Goal: Task Accomplishment & Management: Complete application form

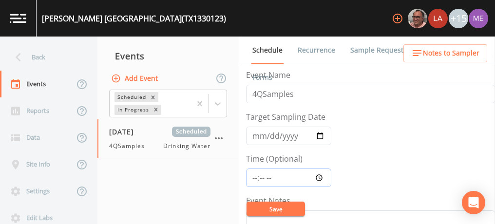
click at [252, 175] on input "Time (Optional)" at bounding box center [288, 177] width 85 height 19
type input "09:00"
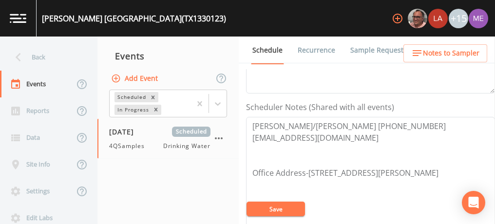
scroll to position [256, 0]
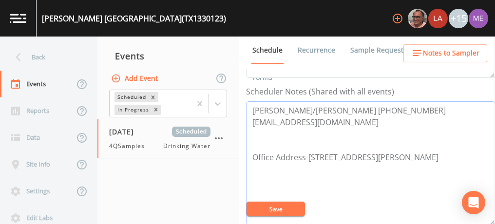
drag, startPoint x: 250, startPoint y: 108, endPoint x: 387, endPoint y: 107, distance: 136.3
click at [387, 107] on textarea "[PERSON_NAME]/[PERSON_NAME] [PHONE_NUMBER] [EMAIL_ADDRESS][DOMAIN_NAME] Office …" at bounding box center [370, 163] width 249 height 124
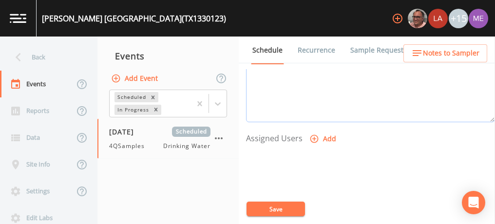
scroll to position [359, 0]
click at [280, 211] on button "Save" at bounding box center [275, 209] width 58 height 15
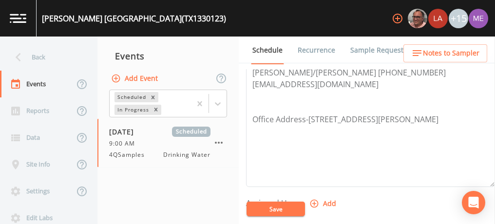
scroll to position [278, 0]
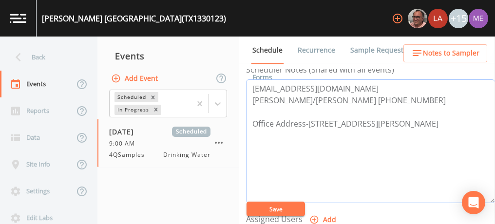
drag, startPoint x: 253, startPoint y: 86, endPoint x: 454, endPoint y: 116, distance: 203.8
click at [454, 116] on textarea "office@kerrcountrypump.com Greg Howard/Barbara 830-257-4107 Office Address-1150…" at bounding box center [370, 141] width 249 height 124
type textarea "office@kerrcountrypump.com Greg Howard/Barbara 830-257-4107 Office Address-1150…"
click at [283, 207] on button "Save" at bounding box center [275, 209] width 58 height 15
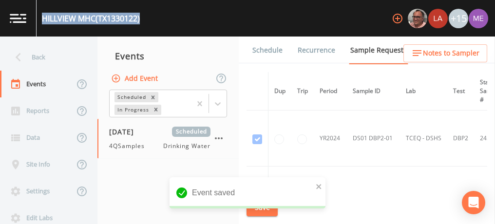
scroll to position [472, 0]
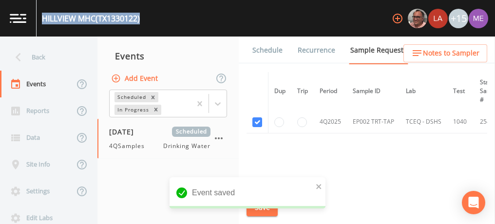
click at [261, 50] on link "Schedule" at bounding box center [267, 50] width 33 height 27
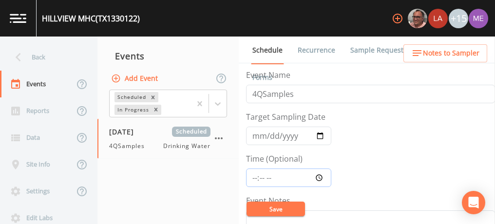
click at [256, 174] on input "Time (Optional)" at bounding box center [288, 177] width 85 height 19
type input "09:00"
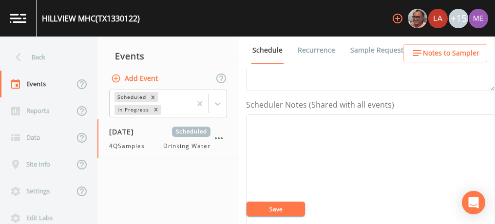
scroll to position [242, 0]
click at [320, 162] on textarea "Event Notes" at bounding box center [370, 177] width 249 height 124
type textarea "G"
paste textarea "[EMAIL_ADDRESS][DOMAIN_NAME] [PERSON_NAME]/[PERSON_NAME] [PHONE_NUMBER] Office …"
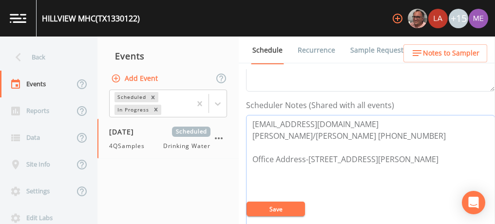
type textarea "[EMAIL_ADDRESS][DOMAIN_NAME] [PERSON_NAME]/[PERSON_NAME] [PHONE_NUMBER] Office …"
click at [271, 212] on button "Save" at bounding box center [275, 209] width 58 height 15
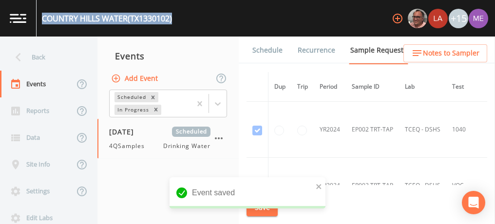
scroll to position [206, 0]
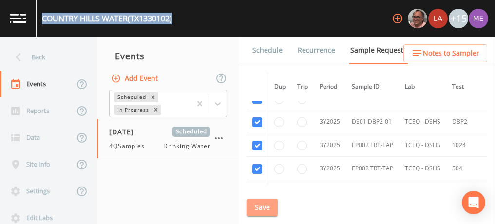
click at [273, 206] on button "Save" at bounding box center [261, 208] width 31 height 18
click at [264, 51] on link "Schedule" at bounding box center [267, 50] width 33 height 27
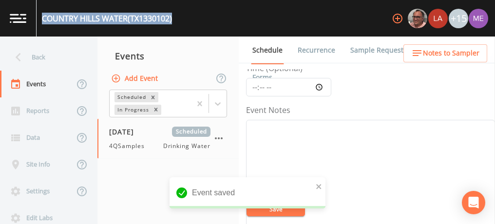
scroll to position [92, 0]
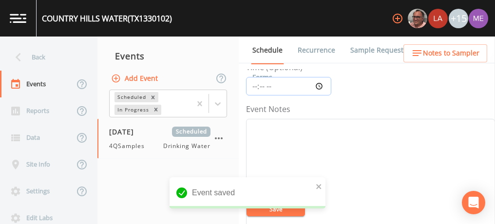
click at [256, 84] on input "Time (Optional)" at bounding box center [288, 86] width 85 height 19
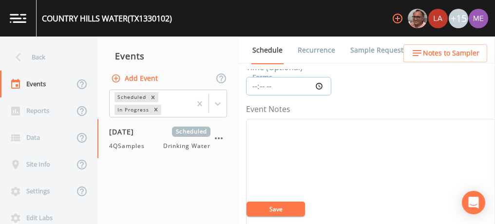
type input "09:00"
click at [257, 213] on button "Save" at bounding box center [275, 209] width 58 height 15
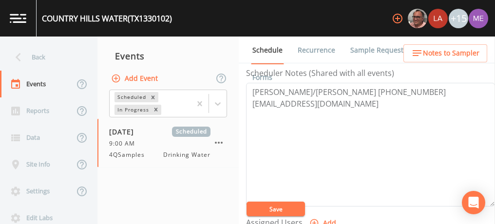
scroll to position [272, 0]
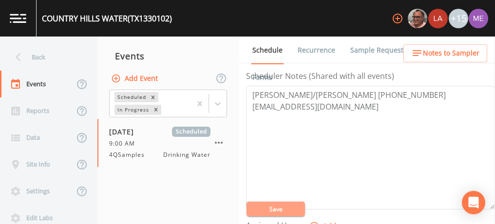
click at [290, 211] on button "Save" at bounding box center [275, 209] width 58 height 15
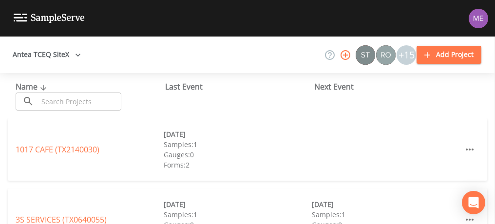
click at [65, 102] on input "text" at bounding box center [79, 102] width 83 height 18
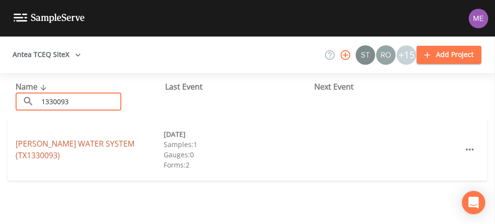
type input "1330093"
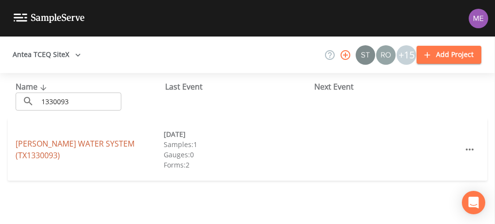
click at [76, 142] on link "MARY MEAD WATER SYSTEM (TX1330093)" at bounding box center [75, 149] width 119 height 22
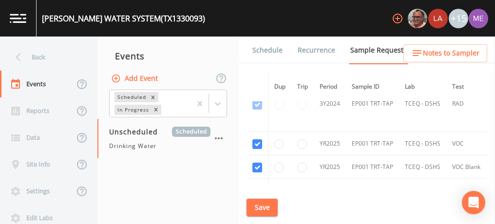
scroll to position [248, 0]
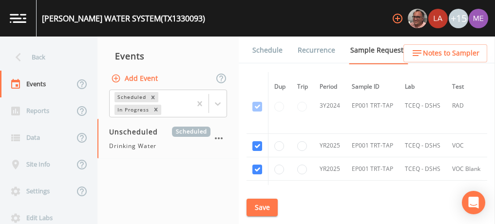
click at [262, 46] on link "Schedule" at bounding box center [267, 50] width 33 height 27
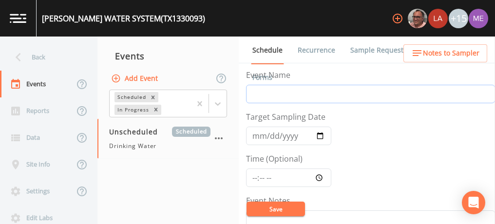
click at [264, 98] on input "Event Name" at bounding box center [370, 94] width 249 height 19
type input "4QSamples"
type input "[DATE]"
click at [253, 177] on input "Time (Optional)" at bounding box center [288, 177] width 85 height 19
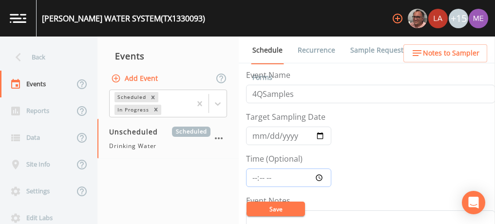
type input "11:30"
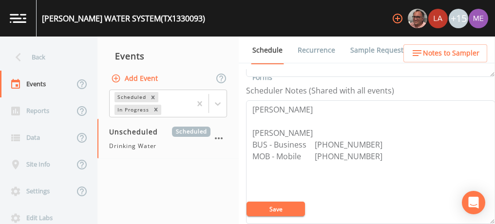
scroll to position [259, 0]
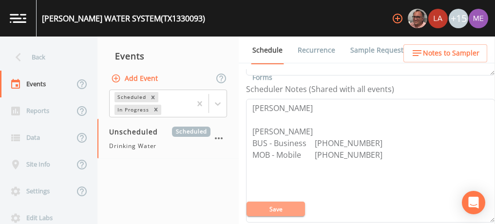
click at [276, 209] on button "Save" at bounding box center [275, 209] width 58 height 15
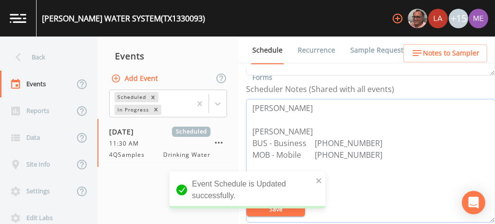
click at [318, 107] on textarea "Greg Grinnan Shaleah Hill BUS - Business 830-238-4877 MOB - Mobile 830-329-4304" at bounding box center [370, 161] width 249 height 124
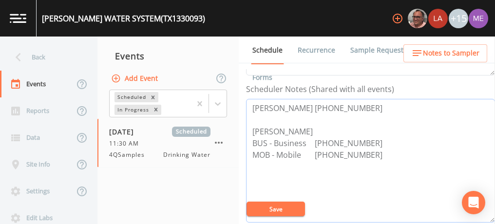
type textarea "Greg Grinnan 830-214-5481 Shaleah Hill BUS - Business 830-238-4877 MOB - Mobile…"
click at [280, 206] on button "Save" at bounding box center [275, 209] width 58 height 15
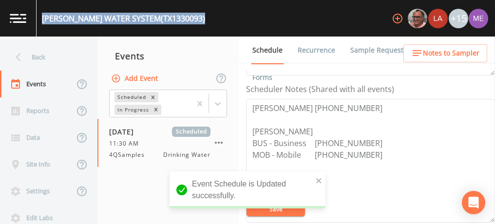
drag, startPoint x: 42, startPoint y: 17, endPoint x: 194, endPoint y: 19, distance: 152.4
click at [194, 19] on div "MARY MEAD WATER SYSTEM (TX1330093) +15" at bounding box center [247, 18] width 495 height 37
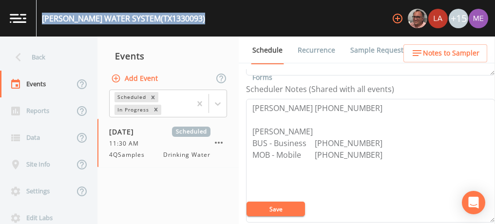
copy div "MARY MEAD WATER SYSTEM (TX1330093)"
click at [279, 210] on button "Save" at bounding box center [275, 209] width 58 height 15
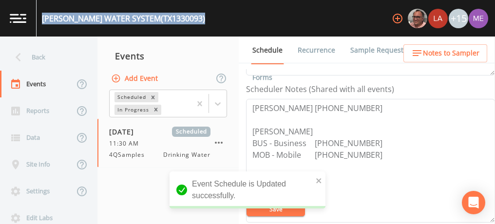
click at [369, 47] on link "Sample Requests" at bounding box center [378, 50] width 59 height 27
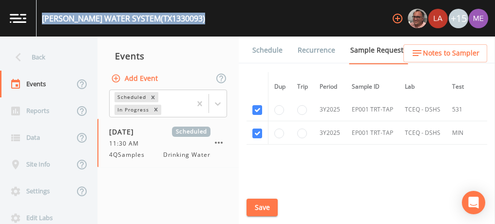
scroll to position [487, 0]
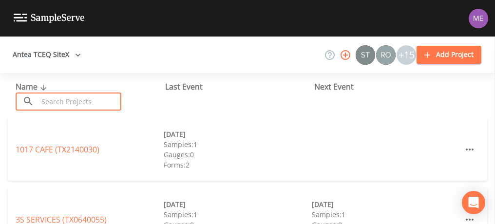
click at [112, 93] on input "text" at bounding box center [79, 102] width 83 height 18
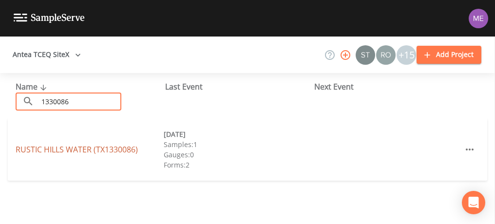
type input "1330086"
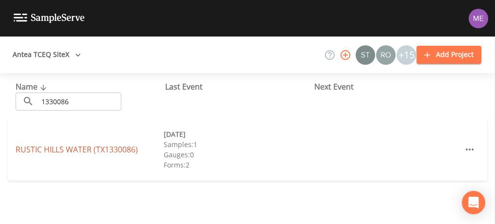
click at [99, 147] on link "RUSTIC HILLS WATER (TX1330086)" at bounding box center [77, 149] width 122 height 11
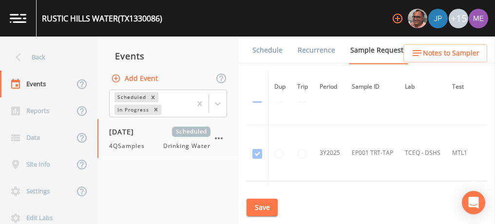
scroll to position [668, 0]
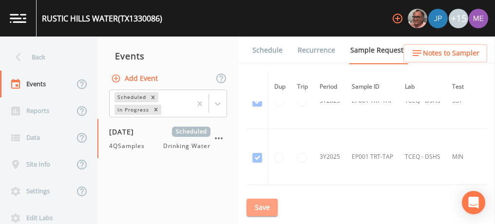
click at [254, 203] on button "Save" at bounding box center [261, 208] width 31 height 18
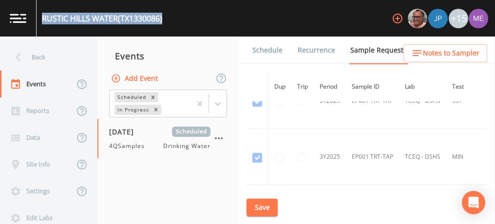
drag, startPoint x: 42, startPoint y: 17, endPoint x: 169, endPoint y: 21, distance: 127.2
click at [169, 21] on div "RUSTIC HILLS WATER (TX1330086) +15" at bounding box center [247, 18] width 495 height 37
copy div "RUSTIC HILLS WATER (TX1330086)"
click at [264, 48] on link "Schedule" at bounding box center [267, 50] width 33 height 27
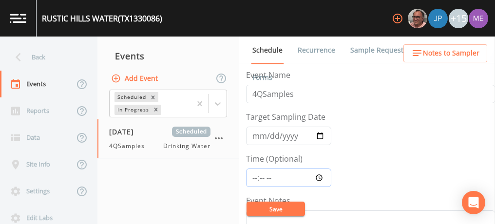
click at [252, 177] on input "Time (Optional)" at bounding box center [288, 177] width 85 height 19
type input "11:30"
click at [270, 132] on input "2025-10-06" at bounding box center [288, 136] width 85 height 19
type input "2025-10-15"
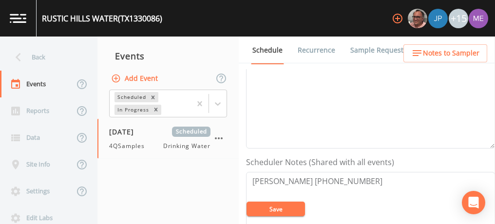
scroll to position [215, 0]
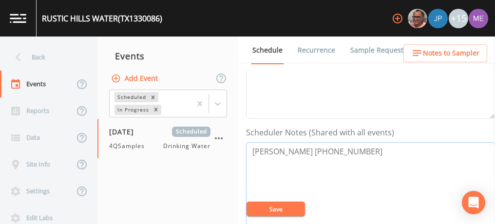
drag, startPoint x: 251, startPoint y: 149, endPoint x: 352, endPoint y: 152, distance: 100.8
click at [352, 152] on textarea "[PERSON_NAME] [PHONE_NUMBER]" at bounding box center [370, 204] width 249 height 124
click at [268, 210] on button "Save" at bounding box center [275, 209] width 58 height 15
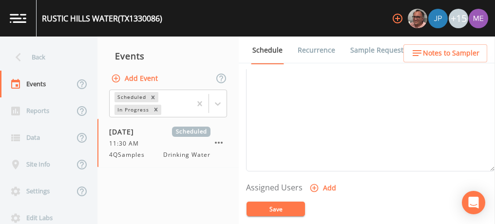
scroll to position [310, 0]
click at [275, 208] on button "Save" at bounding box center [275, 209] width 58 height 15
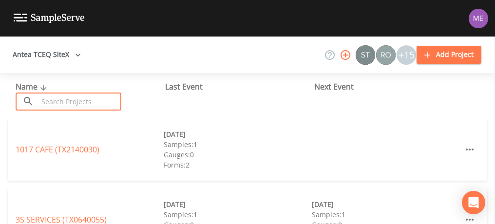
click at [108, 106] on input "text" at bounding box center [79, 102] width 83 height 18
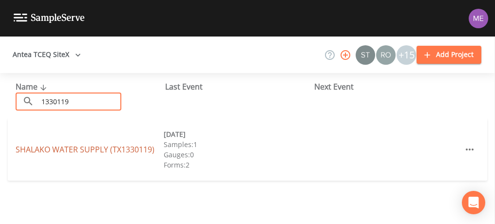
type input "1330119"
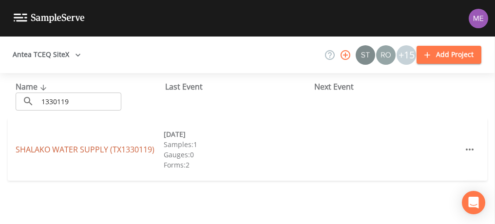
click at [112, 147] on link "SHALAKO WATER SUPPLY (TX1330119)" at bounding box center [85, 149] width 139 height 11
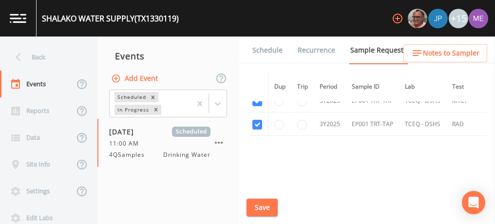
scroll to position [406, 0]
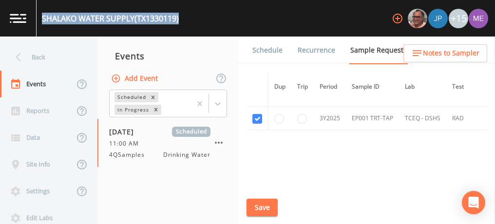
drag, startPoint x: 42, startPoint y: 15, endPoint x: 182, endPoint y: 23, distance: 140.5
click at [182, 23] on div "SHALAKO WATER SUPPLY (TX1330119) +15" at bounding box center [247, 18] width 495 height 37
copy div "SHALAKO WATER SUPPLY (TX1330119)"
click at [260, 46] on link "Schedule" at bounding box center [267, 50] width 33 height 27
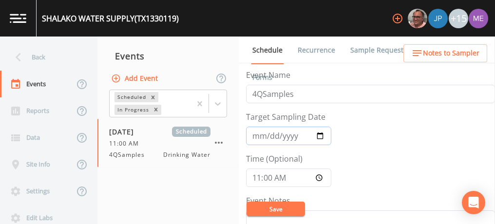
click at [267, 134] on input "[DATE]" at bounding box center [288, 136] width 85 height 19
type input "[DATE]"
click at [271, 177] on input "11:00:00" at bounding box center [288, 177] width 85 height 19
type input "11:30"
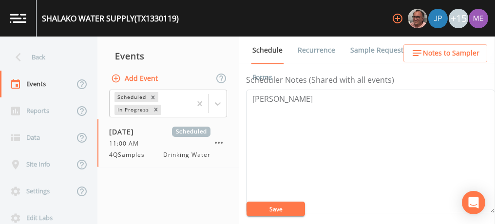
scroll to position [274, 0]
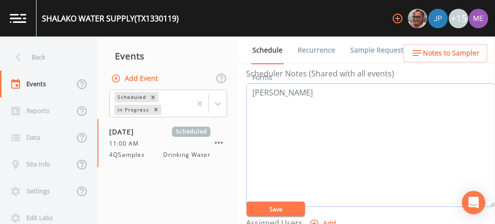
click at [314, 91] on textarea "Greg Grinnan" at bounding box center [370, 145] width 249 height 124
type textarea "Greg Grinnan 830-214-5481"
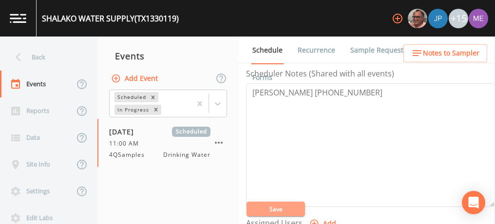
click at [276, 203] on button "Save" at bounding box center [275, 209] width 58 height 15
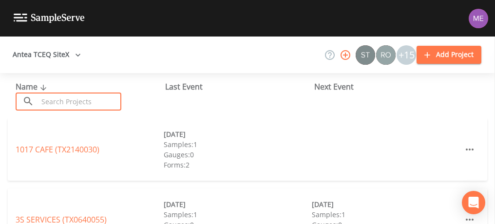
click at [110, 98] on input "text" at bounding box center [79, 102] width 83 height 18
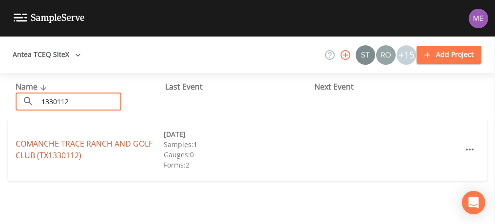
type input "1330112"
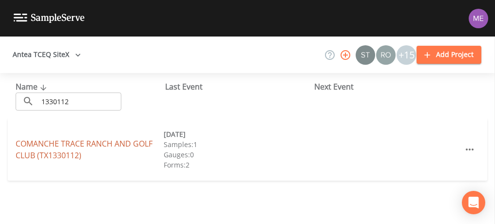
click at [98, 142] on link "COMANCHE TRACE RANCH AND [GEOGRAPHIC_DATA] (TX1330112)" at bounding box center [84, 149] width 137 height 22
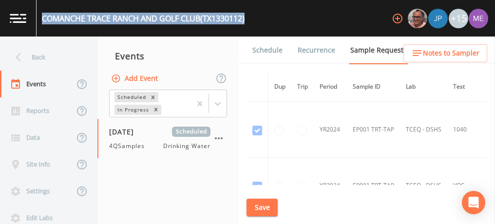
drag, startPoint x: 43, startPoint y: 16, endPoint x: 251, endPoint y: 16, distance: 207.9
click at [251, 16] on div "COMANCHE TRACE RANCH AND GOLF CLUB (TX1330112) +15" at bounding box center [247, 18] width 495 height 37
copy div "COMANCHE TRACE RANCH AND GOLF CLUB (TX1330112)"
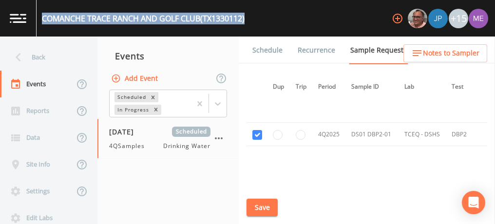
scroll to position [996, 1]
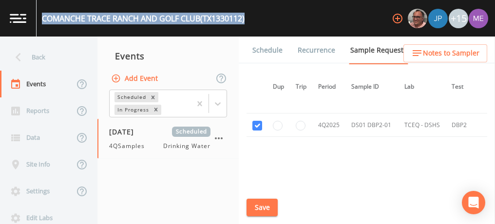
click at [258, 51] on link "Schedule" at bounding box center [267, 50] width 33 height 27
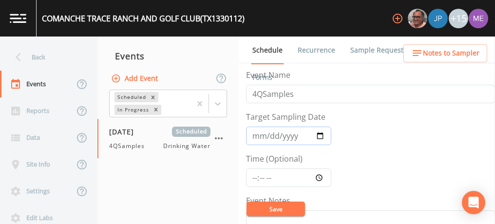
click at [265, 135] on input "2025-10-06" at bounding box center [288, 136] width 85 height 19
type input "1130-10-15"
click at [254, 176] on input "Time (Optional)" at bounding box center [288, 177] width 85 height 19
type input "11:30"
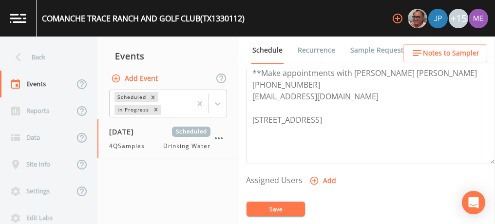
scroll to position [319, 0]
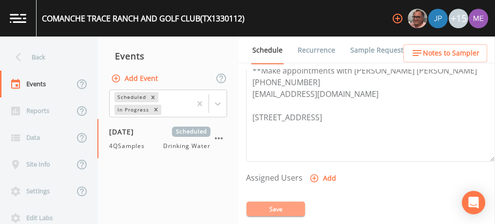
click at [287, 212] on button "Save" at bounding box center [275, 209] width 58 height 15
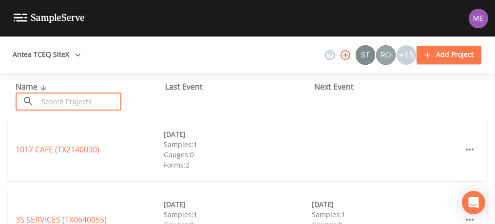
click at [100, 99] on input "text" at bounding box center [79, 102] width 83 height 18
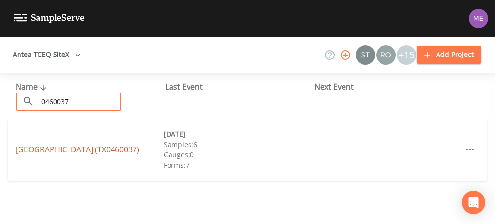
type input "0460037"
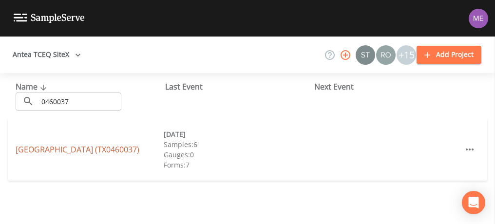
click at [94, 151] on link "OAK VILLAGE NORTH (TX0460037)" at bounding box center [78, 149] width 124 height 11
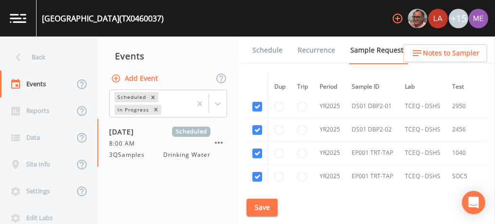
scroll to position [2285, 0]
click at [300, 171] on input "radio" at bounding box center [302, 176] width 10 height 10
radio input "false"
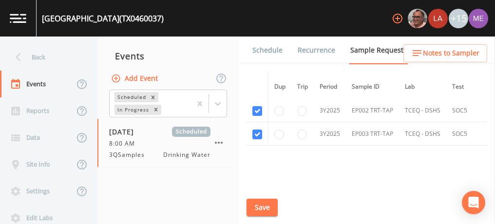
scroll to position [2959, 0]
click at [267, 48] on link "Schedule" at bounding box center [267, 50] width 33 height 27
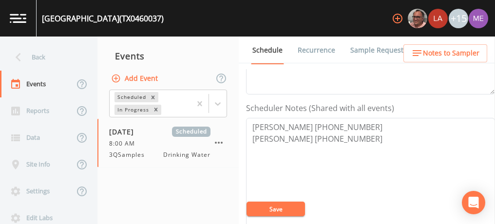
scroll to position [240, 0]
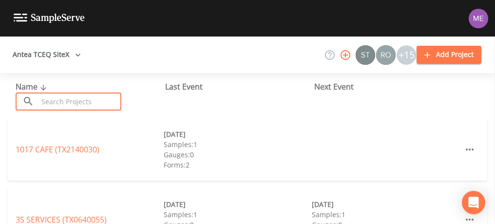
click at [87, 101] on input "text" at bounding box center [79, 102] width 83 height 18
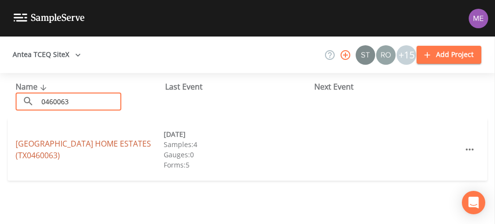
type input "0460063"
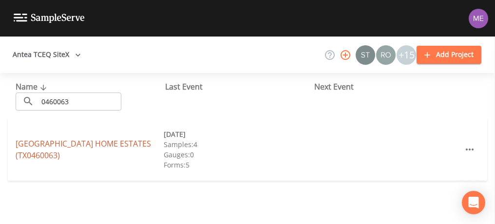
click at [89, 143] on link "[GEOGRAPHIC_DATA] (TX0460063)" at bounding box center [83, 149] width 135 height 22
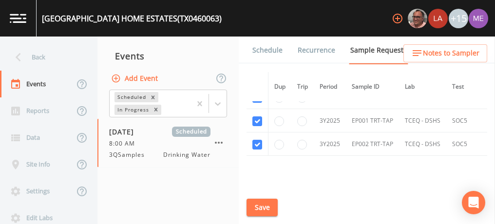
scroll to position [1767, 0]
click at [263, 49] on link "Schedule" at bounding box center [267, 50] width 33 height 27
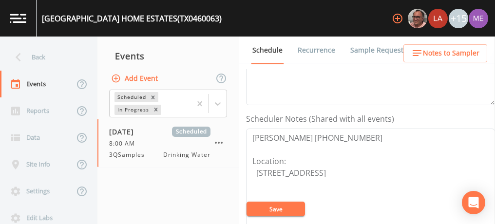
scroll to position [230, 0]
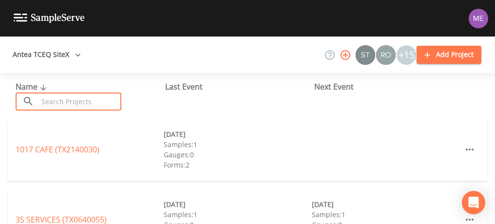
click at [90, 101] on input "text" at bounding box center [79, 102] width 83 height 18
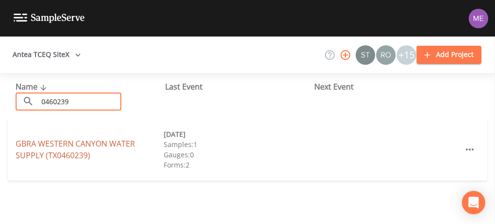
type input "0460239"
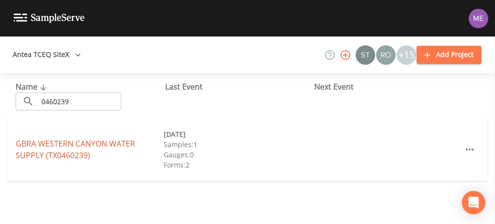
click at [91, 142] on link "GBRA WESTERN CANYON WATER SUPPLY (TX0460239)" at bounding box center [75, 149] width 119 height 22
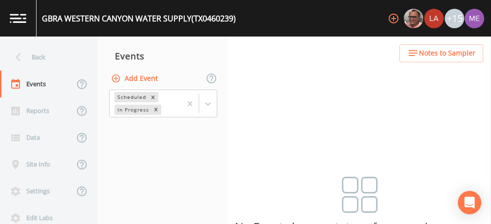
click at [127, 78] on button "Add Event" at bounding box center [135, 79] width 53 height 18
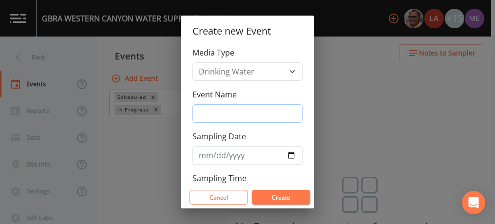
click at [204, 110] on input "Event Name" at bounding box center [247, 113] width 110 height 19
type input "4QSamples"
click at [215, 152] on input "2025-10-15" at bounding box center [247, 155] width 110 height 19
type input "[DATE]"
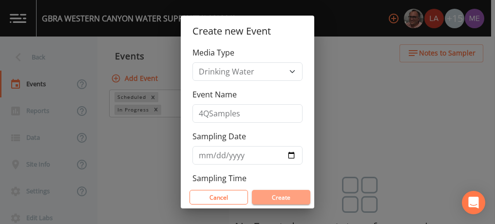
click at [267, 194] on button "Create" at bounding box center [281, 197] width 58 height 15
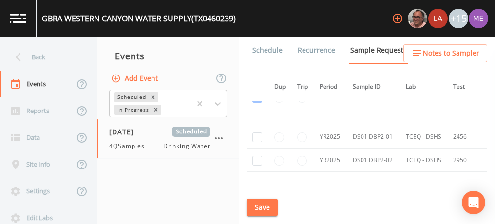
scroll to position [538, 0]
click at [257, 132] on input "checkbox" at bounding box center [257, 136] width 10 height 10
checkbox input "true"
click at [258, 155] on input "checkbox" at bounding box center [257, 160] width 10 height 10
checkbox input "true"
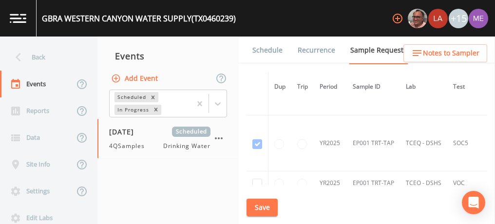
scroll to position [1161, 0]
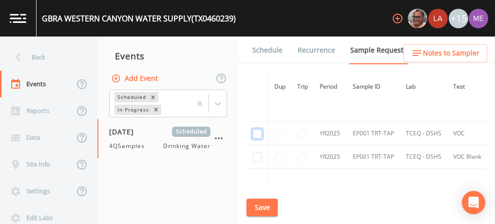
click at [260, 129] on input "checkbox" at bounding box center [257, 134] width 10 height 10
checkbox input "true"
click at [259, 152] on input "checkbox" at bounding box center [257, 157] width 10 height 10
checkbox input "true"
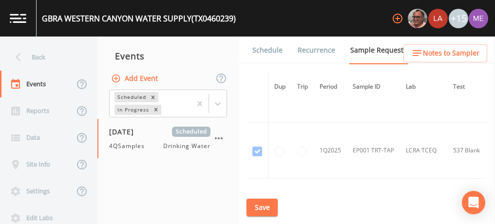
scroll to position [1564, 0]
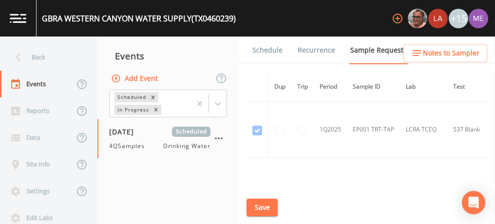
click at [257, 205] on button "Save" at bounding box center [261, 208] width 31 height 18
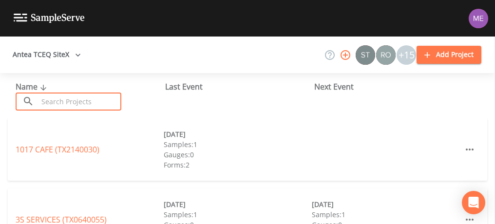
click at [40, 101] on input "text" at bounding box center [79, 102] width 83 height 18
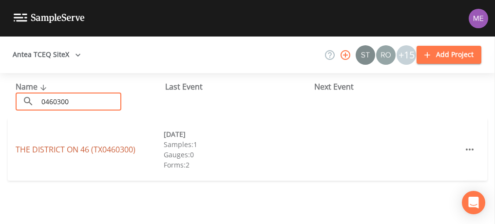
type input "0460300"
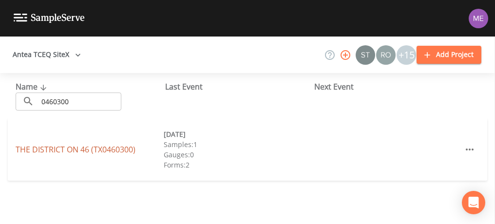
click at [60, 147] on link "THE DISTRICT ON 46 (TX0460300)" at bounding box center [76, 149] width 120 height 11
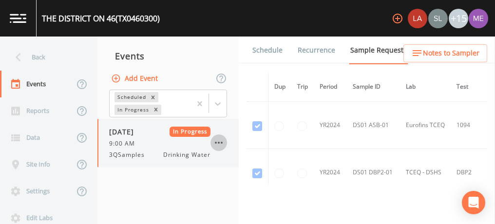
click at [218, 143] on icon "button" at bounding box center [219, 143] width 12 height 12
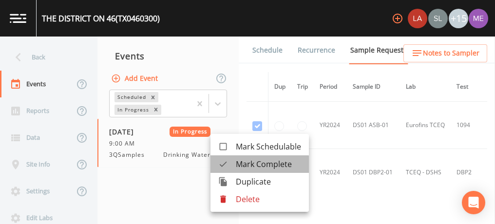
click at [239, 165] on span "Mark Complete" at bounding box center [268, 164] width 65 height 12
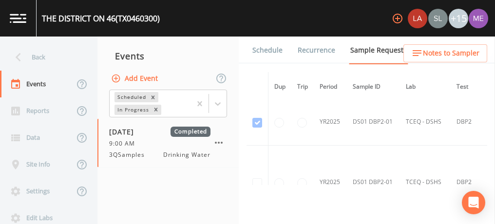
scroll to position [1351, 0]
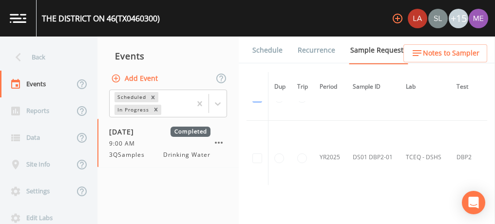
click at [254, 150] on td at bounding box center [257, 158] width 22 height 74
click at [257, 150] on td at bounding box center [257, 158] width 22 height 74
click at [147, 77] on button "Add Event" at bounding box center [135, 79] width 53 height 18
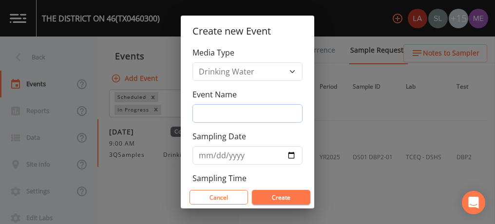
click at [212, 107] on input "Event Name" at bounding box center [247, 113] width 110 height 19
type input "4QSamples"
type input "[DATE]"
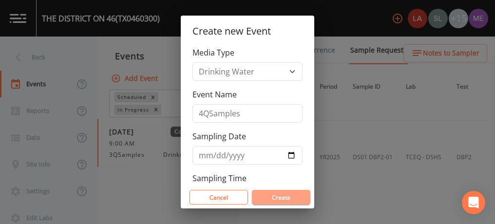
click at [283, 194] on button "Create" at bounding box center [281, 197] width 58 height 15
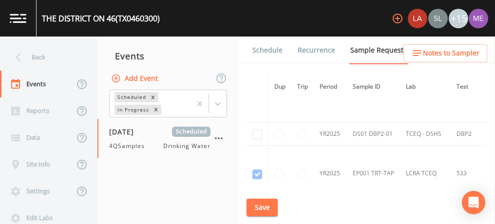
scroll to position [1603, 0]
click at [258, 130] on input "checkbox" at bounding box center [257, 135] width 10 height 10
checkbox input "true"
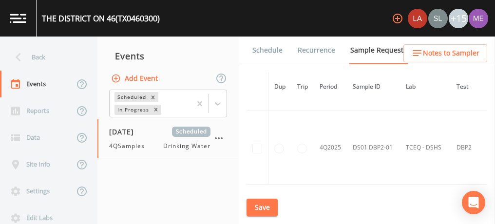
scroll to position [2097, 0]
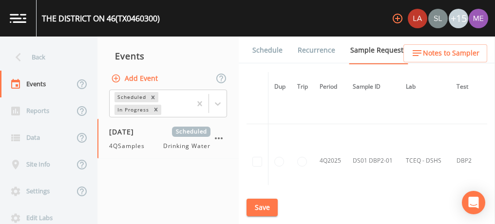
click at [256, 147] on td at bounding box center [257, 161] width 22 height 74
click at [251, 151] on td at bounding box center [257, 161] width 22 height 74
click at [259, 153] on td at bounding box center [257, 161] width 22 height 74
click at [256, 152] on td at bounding box center [257, 161] width 22 height 74
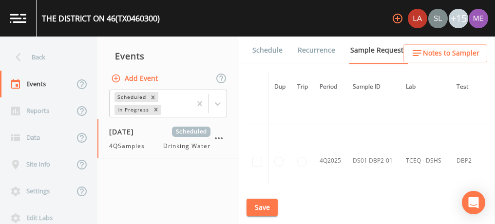
click at [256, 152] on td at bounding box center [257, 161] width 22 height 74
click at [254, 150] on td at bounding box center [257, 161] width 22 height 74
click at [257, 151] on td at bounding box center [257, 161] width 22 height 74
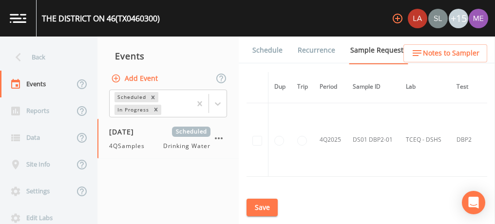
scroll to position [2119, 0]
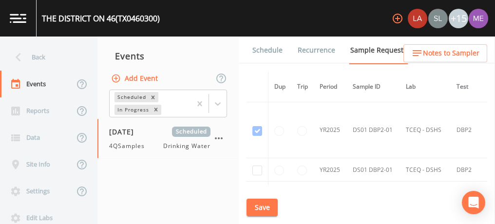
scroll to position [1568, 0]
click at [258, 165] on input "checkbox" at bounding box center [257, 170] width 10 height 10
checkbox input "true"
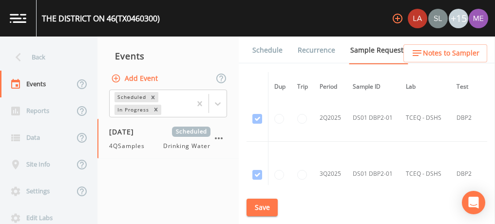
scroll to position [2031, 0]
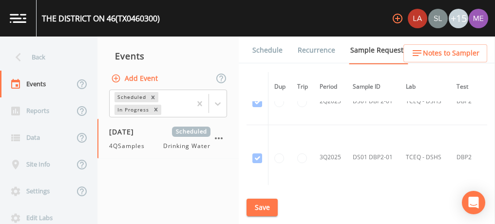
click at [256, 145] on td at bounding box center [257, 157] width 22 height 65
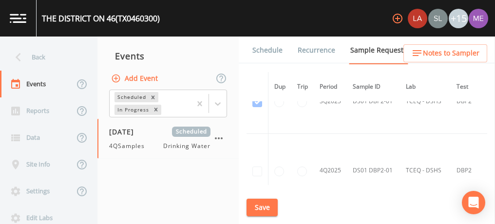
scroll to position [2090, 0]
click at [255, 163] on td at bounding box center [257, 168] width 22 height 74
click at [259, 155] on td at bounding box center [257, 168] width 22 height 74
click at [257, 156] on td at bounding box center [257, 168] width 22 height 74
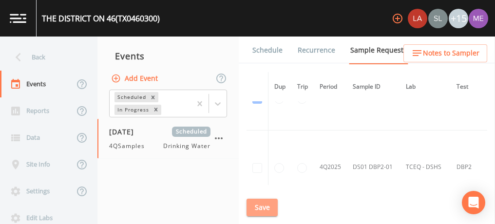
click at [263, 203] on button "Save" at bounding box center [261, 208] width 31 height 18
click at [260, 156] on td at bounding box center [257, 168] width 22 height 74
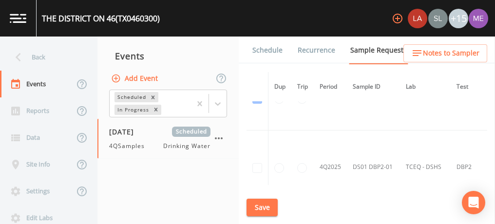
click at [260, 156] on td at bounding box center [257, 168] width 22 height 74
drag, startPoint x: 260, startPoint y: 156, endPoint x: 253, endPoint y: 206, distance: 50.1
click at [253, 206] on button "Save" at bounding box center [261, 208] width 31 height 18
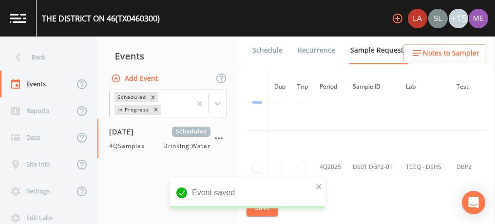
click at [257, 155] on td at bounding box center [257, 168] width 22 height 74
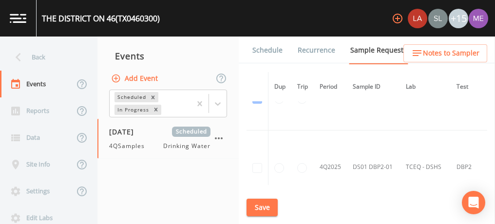
click at [257, 155] on td at bounding box center [257, 168] width 22 height 74
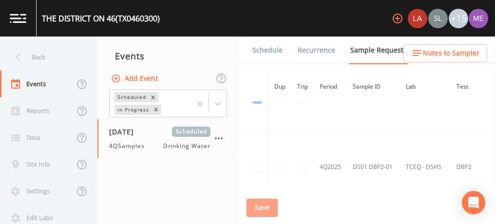
click at [265, 206] on button "Save" at bounding box center [261, 208] width 31 height 18
click at [265, 52] on link "Schedule" at bounding box center [267, 50] width 33 height 27
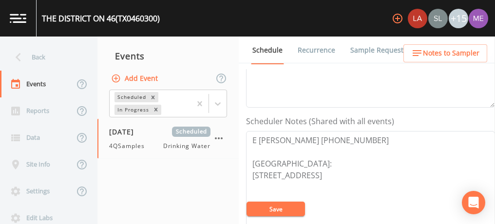
scroll to position [250, 0]
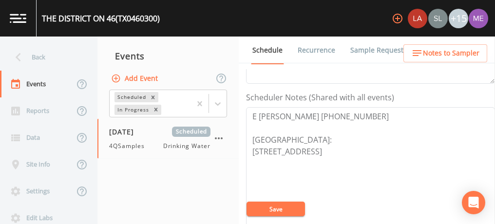
click at [374, 56] on link "Sample Requests" at bounding box center [378, 50] width 59 height 27
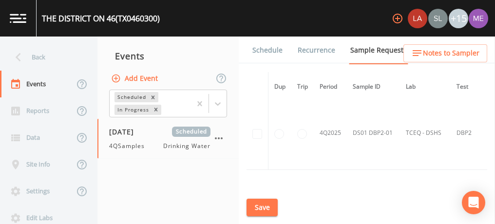
scroll to position [2125, 0]
click at [258, 123] on td at bounding box center [257, 133] width 22 height 74
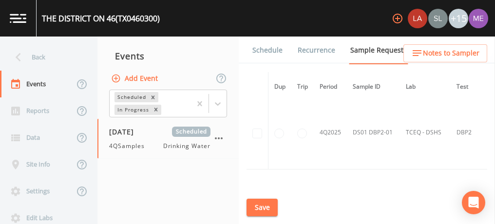
click at [272, 50] on link "Schedule" at bounding box center [267, 50] width 33 height 27
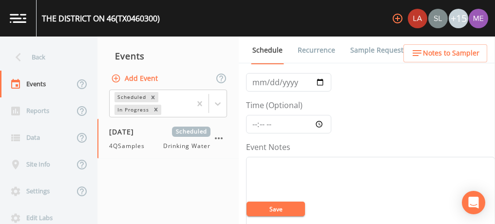
scroll to position [56, 0]
click at [253, 122] on input "Time (Optional)" at bounding box center [288, 122] width 85 height 19
type input "12:00"
click at [291, 180] on textarea "Event Notes" at bounding box center [370, 217] width 249 height 124
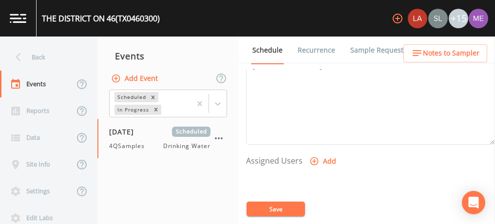
scroll to position [339, 0]
type textarea "confirmed with eddie 10/9"
click at [313, 155] on icon "button" at bounding box center [314, 158] width 8 height 8
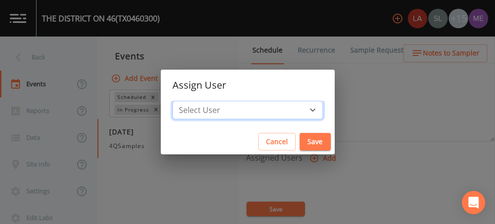
click at [298, 110] on select "Select User Lauren Saenz Sloan Rigamonti Joshua gere Paul Mike Franklin Zachary…" at bounding box center [247, 110] width 150 height 19
select select "6518b6a0-c5fa-4d0f-8e3d-fc6e8623860b"
click at [187, 101] on select "Select User Lauren Saenz Sloan Rigamonti Joshua gere Paul Mike Franklin Zachary…" at bounding box center [247, 110] width 150 height 19
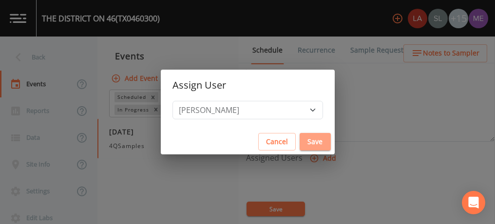
click at [300, 138] on button "Save" at bounding box center [314, 142] width 31 height 18
select select
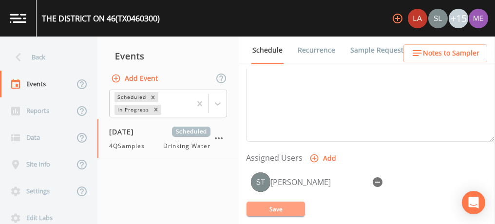
click at [280, 209] on button "Save" at bounding box center [275, 209] width 58 height 15
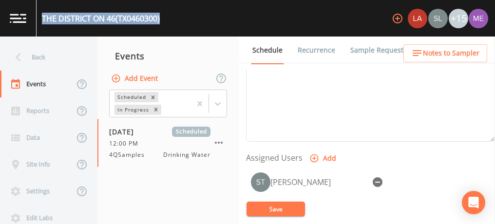
drag, startPoint x: 42, startPoint y: 17, endPoint x: 164, endPoint y: 22, distance: 121.4
click at [164, 22] on div "THE DISTRICT ON 46 (TX0460300) +15" at bounding box center [247, 18] width 495 height 37
copy div "THE DISTRICT ON 46 (TX0460300)"
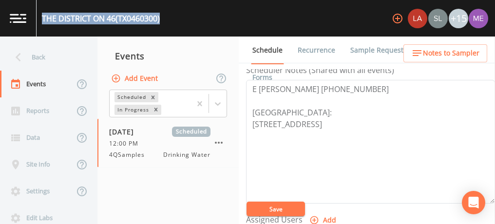
scroll to position [277, 0]
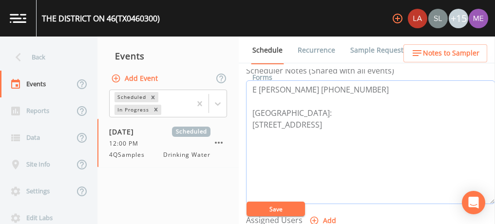
drag, startPoint x: 252, startPoint y: 87, endPoint x: 338, endPoint y: 87, distance: 85.7
click at [338, 87] on textarea "E Guerra 210-748-0429 Meeting Point: 15000 HIGHWAY 46 W STE 950 Spring Branch 7…" at bounding box center [370, 142] width 249 height 124
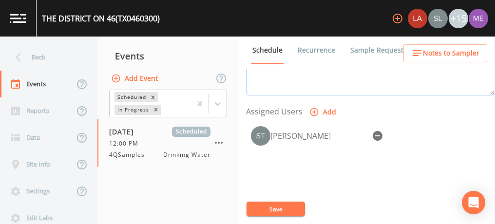
scroll to position [387, 0]
click at [274, 210] on button "Save" at bounding box center [275, 209] width 58 height 15
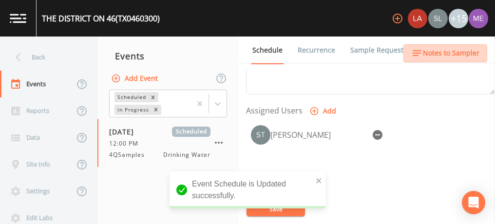
click at [466, 52] on span "Notes to Sampler" at bounding box center [451, 53] width 56 height 12
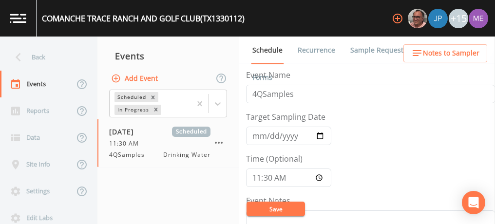
scroll to position [319, 0]
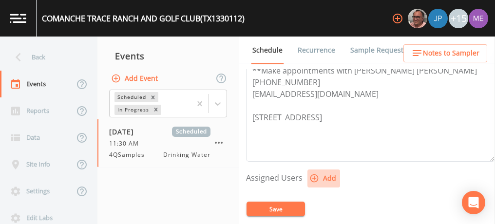
click at [311, 174] on icon "button" at bounding box center [314, 178] width 8 height 8
select select "6518b6a0-c5fa-4d0f-8e3d-fc6e8623860b"
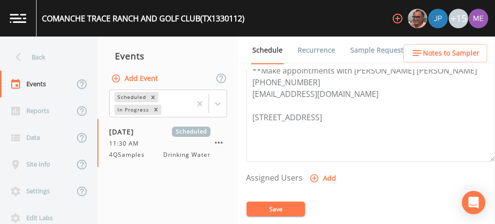
select select
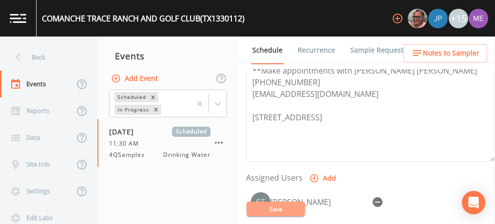
click at [282, 208] on button "Save" at bounding box center [275, 209] width 58 height 15
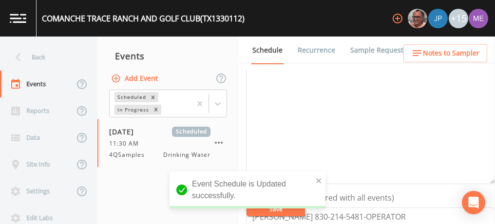
scroll to position [142, 0]
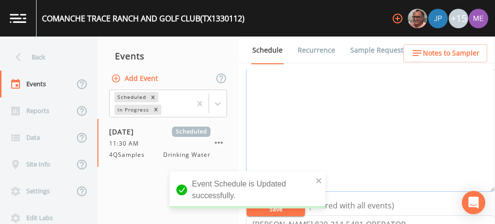
click at [439, 105] on textarea "Event Notes" at bounding box center [370, 130] width 249 height 124
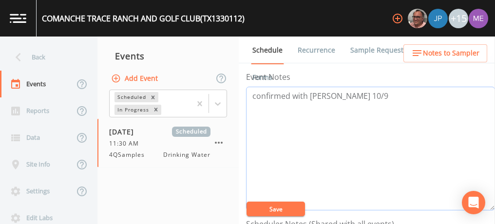
scroll to position [125, 0]
type textarea "confirmed with [PERSON_NAME] 10/9"
click at [296, 207] on button "Save" at bounding box center [275, 209] width 58 height 15
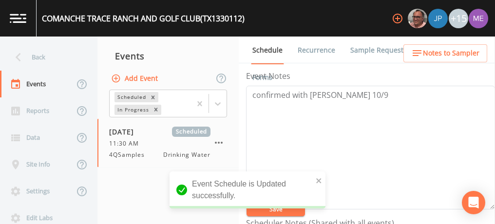
click at [428, 55] on span "Notes to Sampler" at bounding box center [451, 53] width 56 height 12
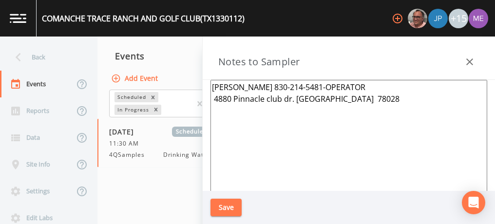
type textarea "GREG GRINNAN 830-214-5481-OPERATOR 4880 Pinnacle club dr. Kerrville 78028"
click at [222, 210] on button "Save" at bounding box center [225, 208] width 31 height 18
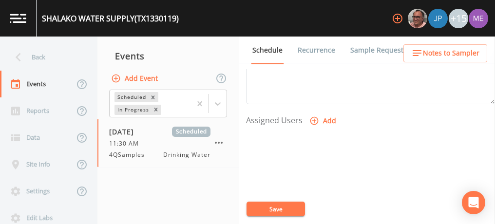
scroll to position [378, 0]
click at [313, 114] on icon "button" at bounding box center [314, 119] width 10 height 10
select select "6518b6a0-c5fa-4d0f-8e3d-fc6e8623860b"
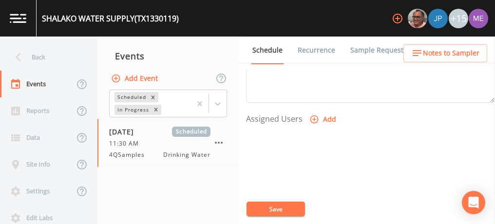
select select
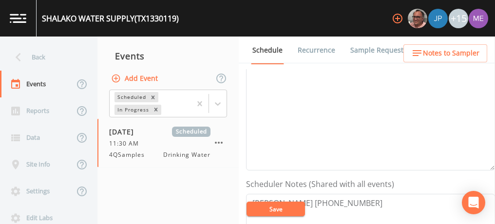
scroll to position [162, 0]
click at [354, 81] on textarea "Event Notes" at bounding box center [370, 111] width 249 height 124
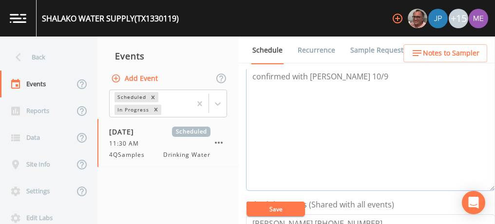
type textarea "confirmed with [PERSON_NAME] 10/9"
click at [291, 208] on button "Save" at bounding box center [275, 209] width 58 height 15
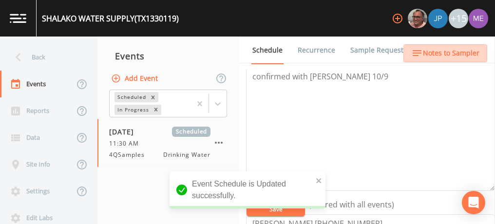
click at [467, 56] on span "Notes to Sampler" at bounding box center [451, 53] width 56 height 12
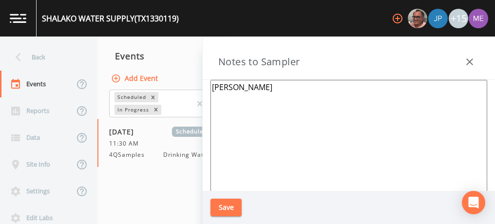
click at [315, 92] on textarea "[PERSON_NAME]" at bounding box center [348, 198] width 277 height 237
type textarea "[PERSON_NAME] 830-214-"
click at [231, 206] on button "Save" at bounding box center [225, 208] width 31 height 18
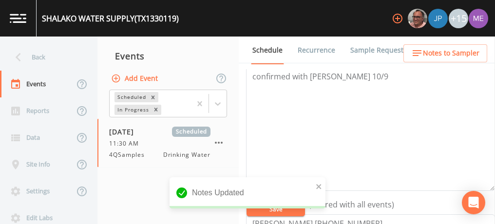
scroll to position [207, 0]
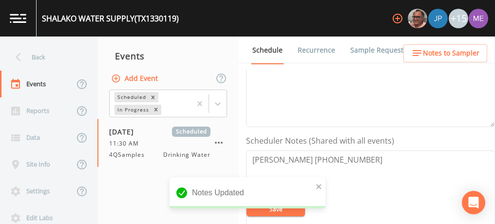
click at [452, 48] on span "Notes to Sampler" at bounding box center [451, 53] width 56 height 12
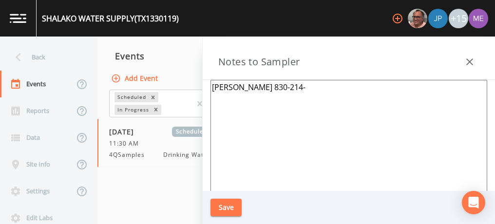
click at [352, 90] on textarea "[PERSON_NAME] 830-214-" at bounding box center [348, 198] width 277 height 237
type textarea "[PERSON_NAME] [PHONE_NUMBER]"
click at [229, 210] on button "Save" at bounding box center [225, 208] width 31 height 18
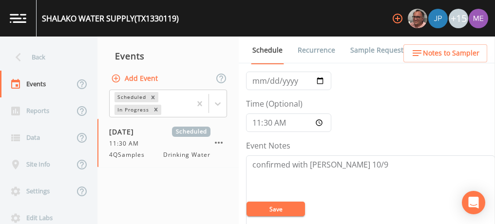
scroll to position [55, 0]
click at [294, 206] on button "Save" at bounding box center [275, 209] width 58 height 15
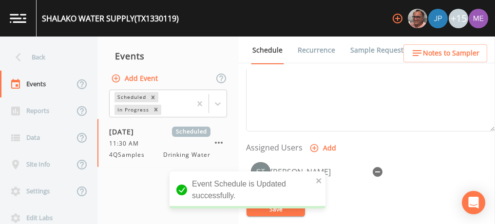
scroll to position [375, 0]
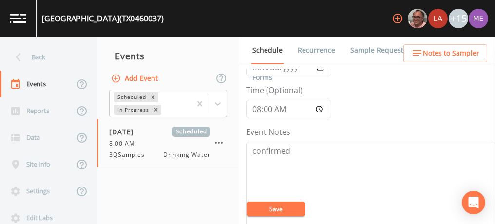
scroll to position [68, 0]
click at [256, 111] on input "08:00:00" at bounding box center [288, 109] width 85 height 19
type input "09:00"
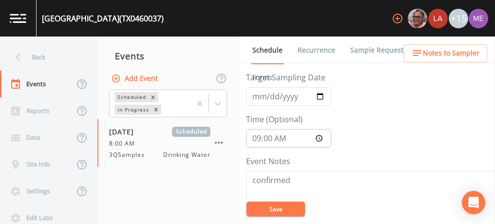
scroll to position [33, 0]
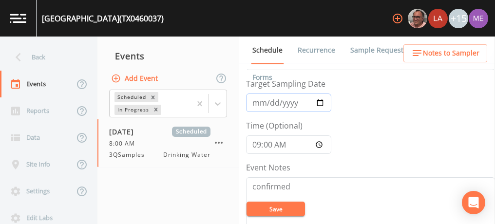
click at [254, 102] on input "2025-08-06" at bounding box center [288, 102] width 85 height 19
type input "2025-10-13"
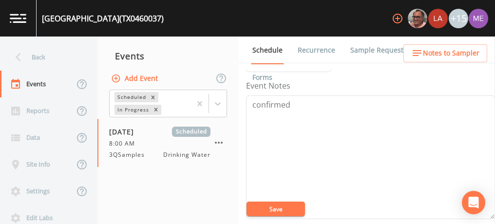
scroll to position [115, 0]
click at [299, 98] on textarea "confirmed" at bounding box center [370, 157] width 249 height 124
type textarea "c"
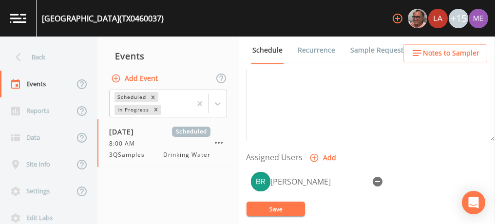
scroll to position [344, 0]
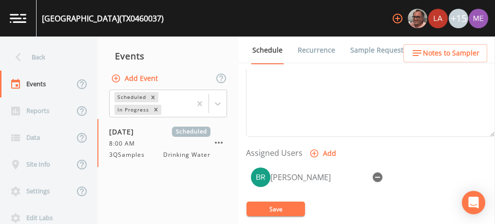
click at [272, 207] on button "Save" at bounding box center [275, 209] width 58 height 15
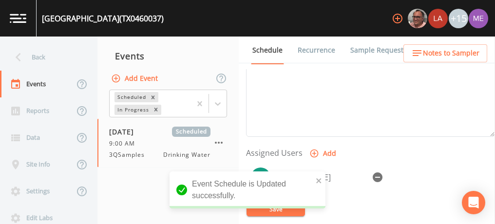
click at [376, 176] on icon "button" at bounding box center [378, 177] width 10 height 10
click at [311, 151] on icon "button" at bounding box center [314, 153] width 8 height 8
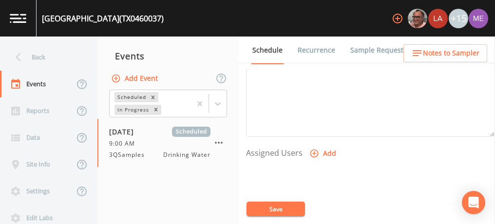
select select "6518b6a0-c5fa-4d0f-8e3d-fc6e8623860b"
select select
click at [365, 50] on link "Sample Requests" at bounding box center [378, 50] width 59 height 27
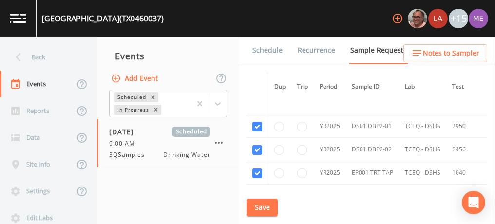
scroll to position [2308, 0]
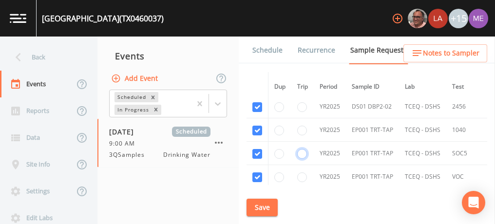
click at [304, 149] on input "radio" at bounding box center [302, 154] width 10 height 10
radio input "false"
click at [258, 210] on button "Save" at bounding box center [261, 208] width 31 height 18
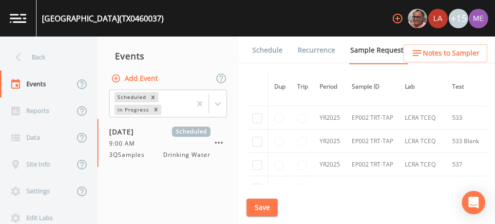
scroll to position [2413, 0]
click at [321, 139] on td "YR2025" at bounding box center [330, 141] width 32 height 23
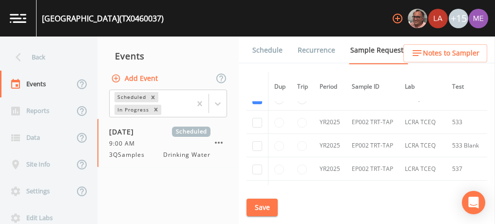
scroll to position [2408, 0]
click at [275, 51] on link "Schedule" at bounding box center [267, 50] width 33 height 27
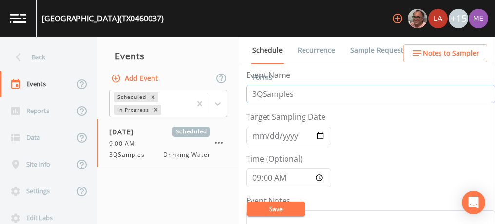
click at [257, 93] on input "3QSamples" at bounding box center [370, 94] width 249 height 19
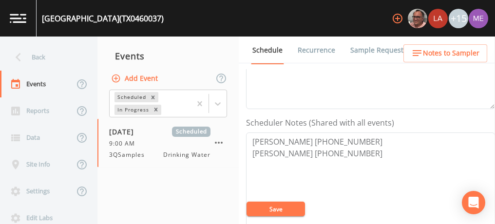
scroll to position [239, 0]
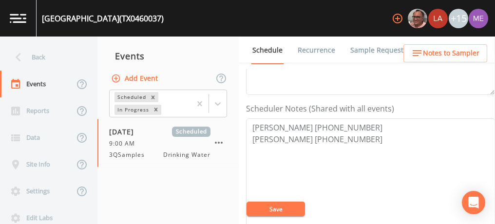
type input "4QSamples"
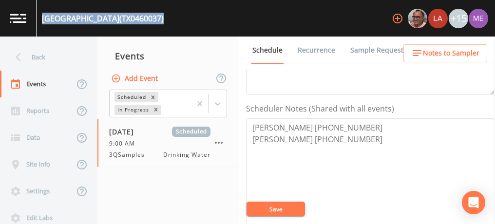
drag, startPoint x: 41, startPoint y: 17, endPoint x: 164, endPoint y: 15, distance: 122.2
click at [164, 15] on div "OAK VILLAGE NORTH (TX0460037)" at bounding box center [100, 18] width 127 height 37
copy div "OAK VILLAGE NORTH (TX0460037)"
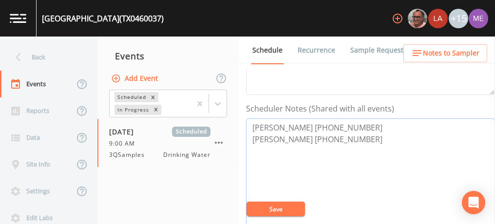
drag, startPoint x: 251, startPoint y: 125, endPoint x: 383, endPoint y: 144, distance: 132.8
click at [383, 144] on textarea "Albert Amezquita 512-531-6290 Matthew Hernandez 830-470-5354" at bounding box center [370, 180] width 249 height 124
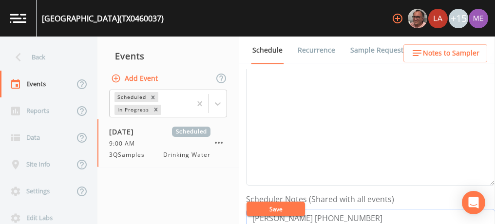
scroll to position [100, 0]
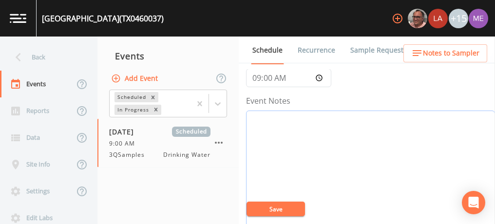
click at [414, 145] on textarea "Event Notes" at bounding box center [370, 173] width 249 height 124
type textarea "C"
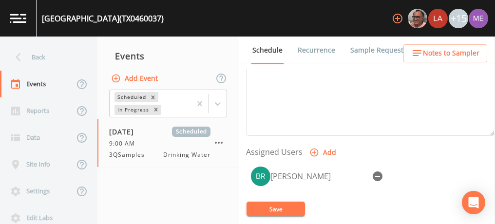
scroll to position [348, 0]
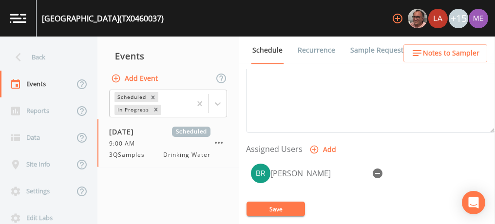
click at [381, 171] on icon "button" at bounding box center [378, 173] width 10 height 10
click at [311, 147] on icon "button" at bounding box center [314, 150] width 10 height 10
select select "6518b6a0-c5fa-4d0f-8e3d-fc6e8623860b"
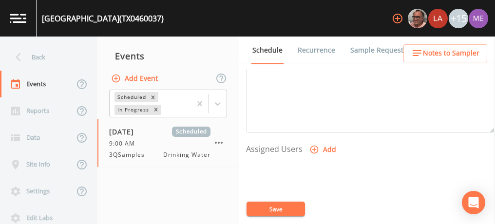
select select
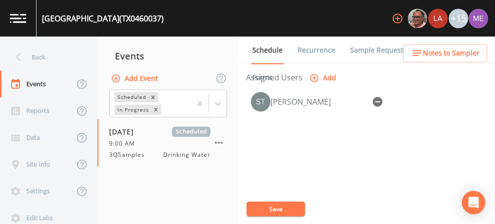
scroll to position [423, 0]
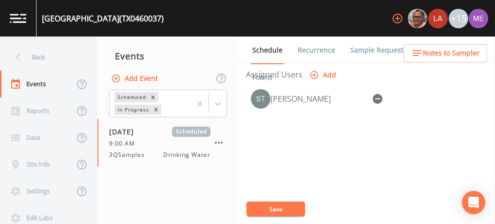
click at [285, 204] on button "Save" at bounding box center [275, 209] width 58 height 15
click at [361, 49] on link "Sample Requests" at bounding box center [378, 50] width 59 height 27
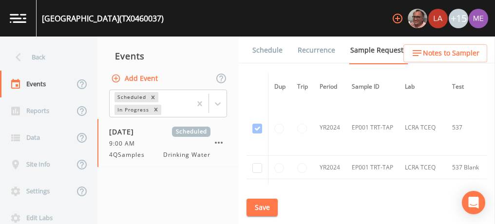
scroll to position [297, 0]
drag, startPoint x: 395, startPoint y: 134, endPoint x: 429, endPoint y: 136, distance: 34.1
click at [429, 136] on td "LCRA TCEQ" at bounding box center [422, 127] width 47 height 56
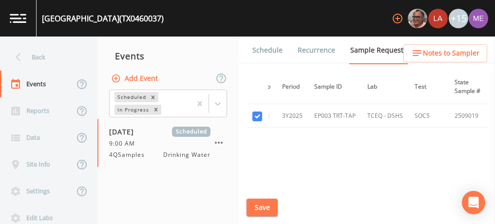
scroll to position [2982, 37]
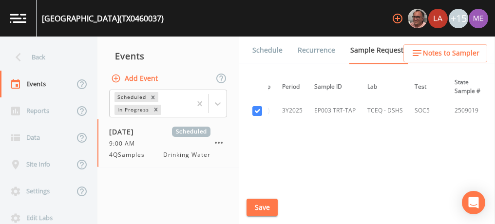
click at [253, 207] on button "Save" at bounding box center [261, 208] width 31 height 18
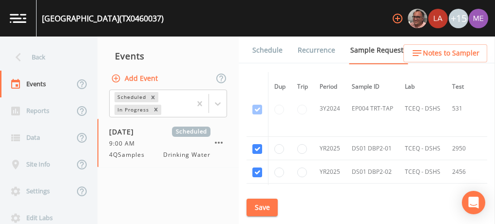
scroll to position [2244, 0]
click at [344, 114] on td "3Y2024" at bounding box center [330, 107] width 32 height 56
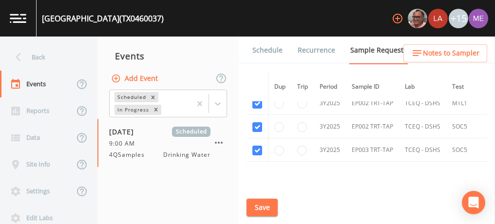
scroll to position [2935, 0]
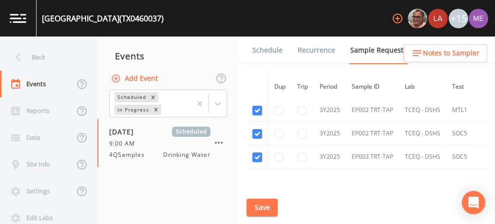
click at [267, 47] on link "Schedule" at bounding box center [267, 50] width 33 height 27
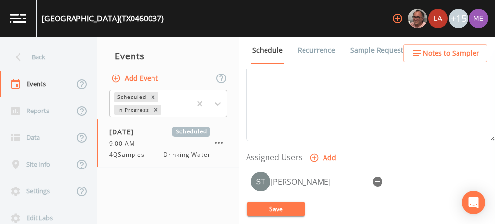
scroll to position [419, 0]
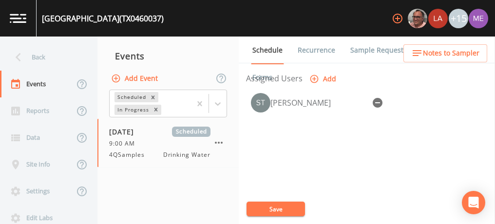
click at [289, 206] on button "Save" at bounding box center [275, 209] width 58 height 15
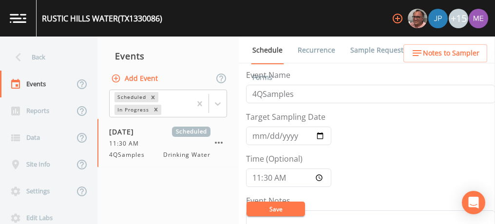
scroll to position [310, 0]
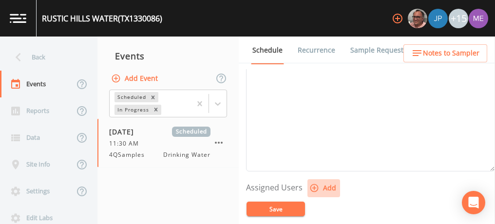
click at [315, 184] on icon "button" at bounding box center [314, 188] width 10 height 10
select select "6518b6a0-c5fa-4d0f-8e3d-fc6e8623860b"
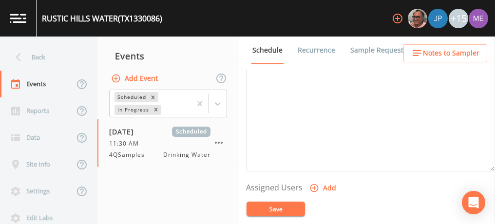
select select
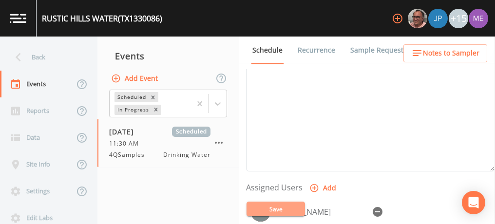
click at [285, 207] on button "Save" at bounding box center [275, 209] width 58 height 15
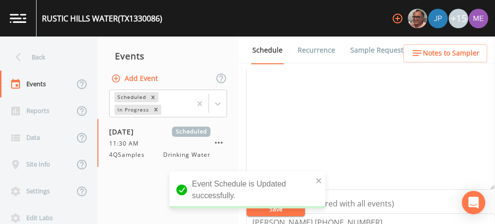
scroll to position [128, 0]
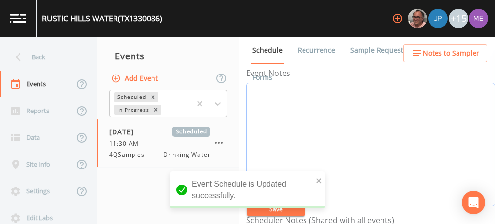
click at [337, 106] on textarea "Event Notes" at bounding box center [370, 145] width 249 height 124
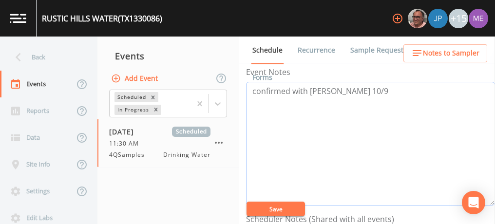
scroll to position [129, 0]
type textarea "confirmed with [PERSON_NAME] 10/9"
click at [269, 206] on button "Save" at bounding box center [275, 209] width 58 height 15
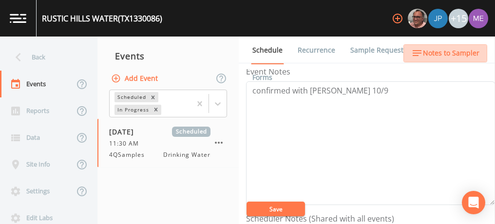
click at [462, 51] on span "Notes to Sampler" at bounding box center [451, 53] width 56 height 12
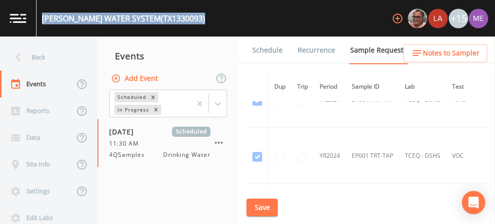
scroll to position [25, 0]
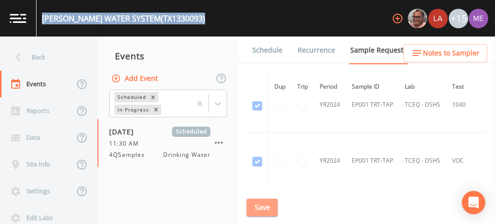
click at [258, 208] on button "Save" at bounding box center [261, 208] width 31 height 18
click at [262, 52] on link "Schedule" at bounding box center [267, 50] width 33 height 27
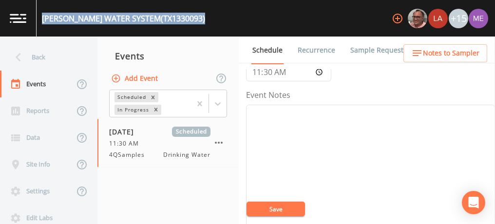
scroll to position [110, 0]
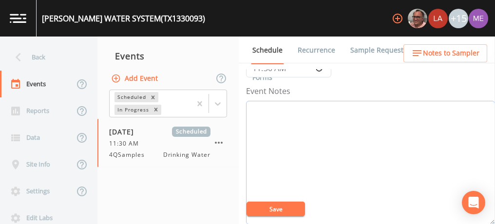
click at [377, 139] on textarea "Event Notes" at bounding box center [370, 163] width 249 height 124
type textarea "confirmed with [PERSON_NAME] 10/9"
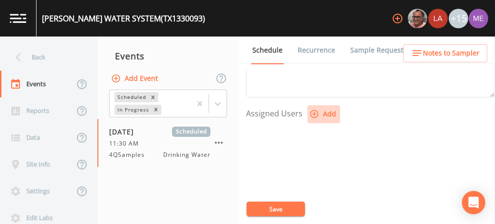
click at [313, 111] on icon "button" at bounding box center [314, 114] width 8 height 8
select select "6518b6a0-c5fa-4d0f-8e3d-fc6e8623860b"
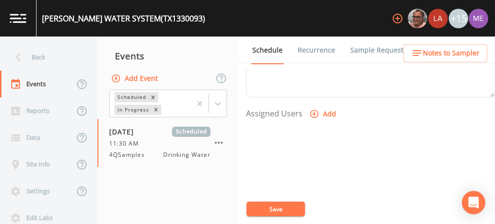
select select
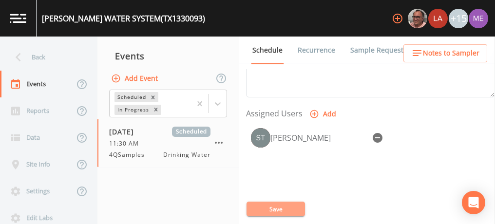
click at [272, 211] on button "Save" at bounding box center [275, 209] width 58 height 15
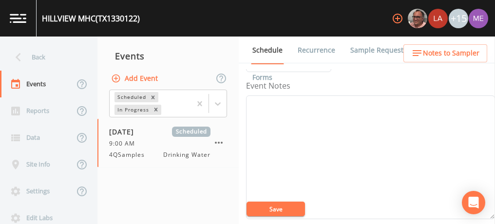
scroll to position [114, 0]
drag, startPoint x: 0, startPoint y: 0, endPoint x: 335, endPoint y: 104, distance: 350.8
click at [335, 104] on textarea "Event Notes" at bounding box center [370, 158] width 249 height 124
type textarea "confirmed with [PERSON_NAME] 10/9"
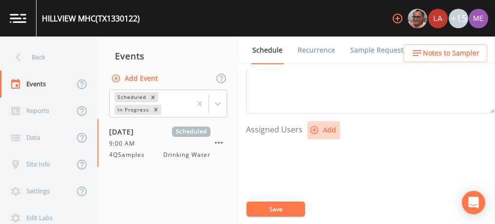
click at [314, 127] on icon "button" at bounding box center [314, 130] width 10 height 10
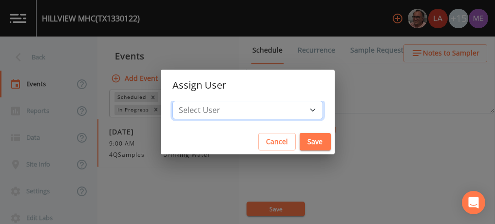
click at [297, 111] on select "Select User Mike Franklin Lauren Saenz Joshua gere Paul David Weber Zachary Eva…" at bounding box center [247, 110] width 150 height 19
select select "6518b6a0-c5fa-4d0f-8e3d-fc6e8623860b"
click at [187, 101] on select "Select User Mike Franklin Lauren Saenz Joshua gere Paul David Weber Zachary Eva…" at bounding box center [247, 110] width 150 height 19
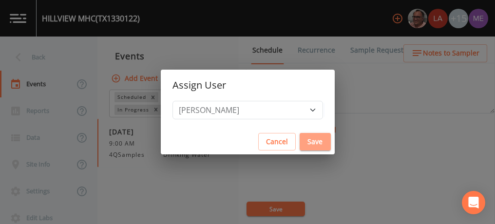
click at [299, 141] on button "Save" at bounding box center [314, 142] width 31 height 18
select select
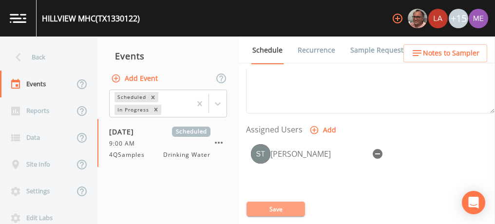
click at [273, 208] on button "Save" at bounding box center [275, 209] width 58 height 15
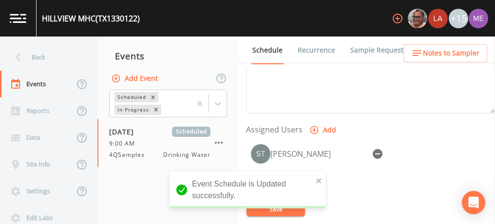
click at [467, 51] on span "Notes to Sampler" at bounding box center [451, 53] width 56 height 12
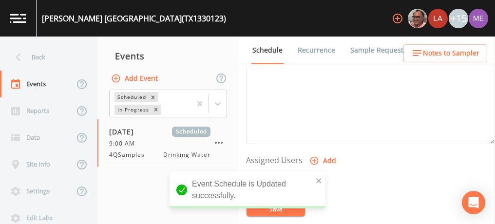
scroll to position [341, 0]
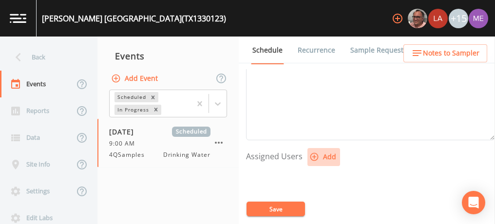
click at [313, 153] on icon "button" at bounding box center [314, 157] width 10 height 10
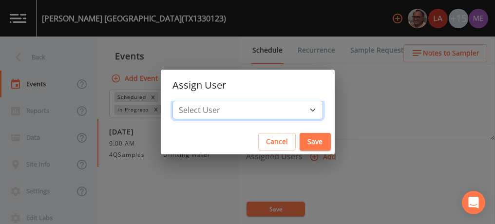
click at [297, 109] on select "Select User [PERSON_NAME] [PERSON_NAME] [PERSON_NAME] [PERSON_NAME] [PERSON_NAM…" at bounding box center [247, 110] width 150 height 19
select select "6518b6a0-c5fa-4d0f-8e3d-fc6e8623860b"
click at [187, 101] on select "Select User [PERSON_NAME] [PERSON_NAME] [PERSON_NAME] [PERSON_NAME] [PERSON_NAM…" at bounding box center [247, 110] width 150 height 19
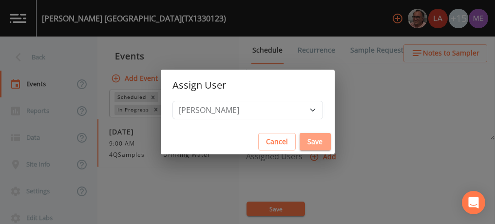
click at [303, 139] on button "Save" at bounding box center [314, 142] width 31 height 18
select select
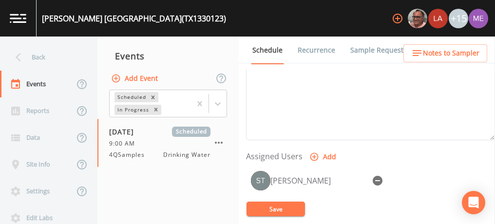
click at [371, 47] on link "Sample Requests" at bounding box center [378, 50] width 59 height 27
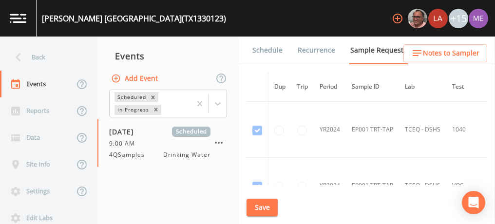
click at [274, 50] on link "Schedule" at bounding box center [267, 50] width 33 height 27
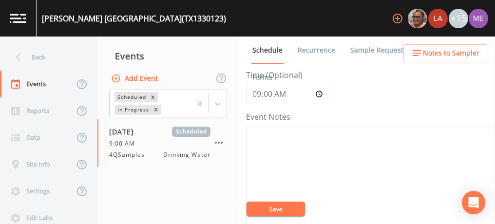
scroll to position [88, 0]
click at [390, 132] on textarea "Event Notes" at bounding box center [370, 185] width 249 height 124
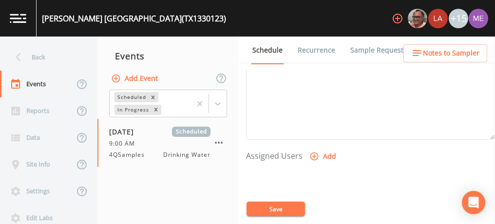
scroll to position [344, 0]
type textarea "confirmed with [PERSON_NAME] 10/9"
click at [314, 150] on icon "button" at bounding box center [314, 154] width 10 height 10
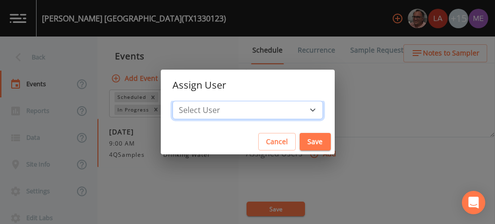
click at [293, 107] on select "Select User [PERSON_NAME] [PERSON_NAME] [PERSON_NAME] [PERSON_NAME] [PERSON_NAM…" at bounding box center [247, 110] width 150 height 19
select select "6518b6a0-c5fa-4d0f-8e3d-fc6e8623860b"
click at [187, 101] on select "Select User [PERSON_NAME] [PERSON_NAME] [PERSON_NAME] [PERSON_NAME] [PERSON_NAM…" at bounding box center [247, 110] width 150 height 19
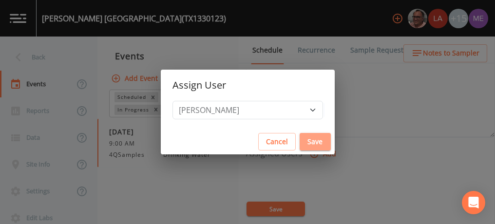
click at [305, 141] on button "Save" at bounding box center [314, 142] width 31 height 18
select select
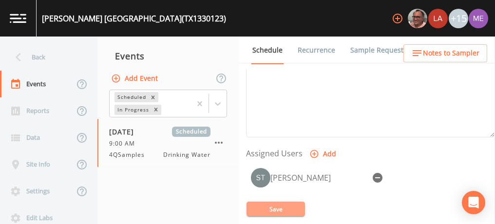
click at [280, 208] on button "Save" at bounding box center [275, 209] width 58 height 15
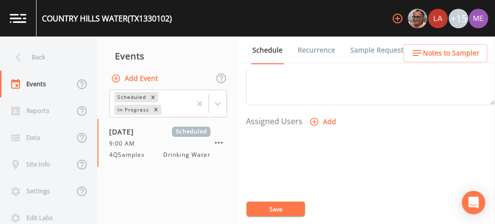
scroll to position [375, 0]
click at [313, 118] on icon "button" at bounding box center [314, 122] width 8 height 8
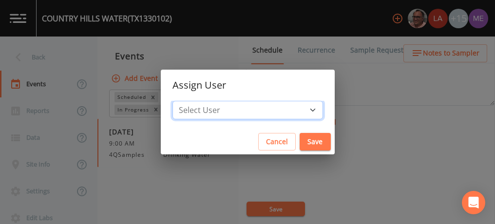
click at [298, 108] on select "Select User Mike Franklin Lauren Saenz Joshua gere Paul David Weber Zachary Eva…" at bounding box center [247, 110] width 150 height 19
select select "6518b6a0-c5fa-4d0f-8e3d-fc6e8623860b"
click at [187, 101] on select "Select User Mike Franklin Lauren Saenz Joshua gere Paul David Weber Zachary Eva…" at bounding box center [247, 110] width 150 height 19
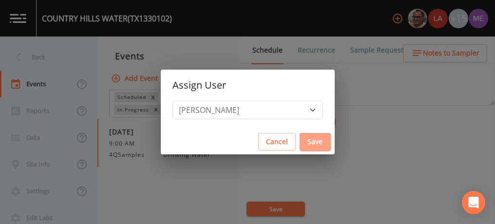
click at [300, 143] on button "Save" at bounding box center [314, 142] width 31 height 18
select select
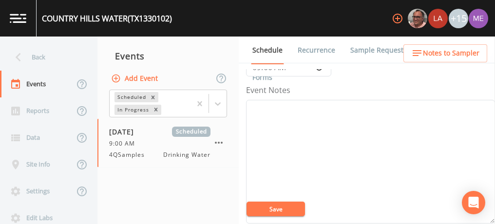
scroll to position [110, 0]
click at [300, 143] on textarea "Event Notes" at bounding box center [370, 162] width 249 height 124
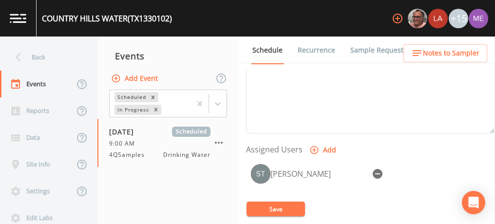
scroll to position [364, 0]
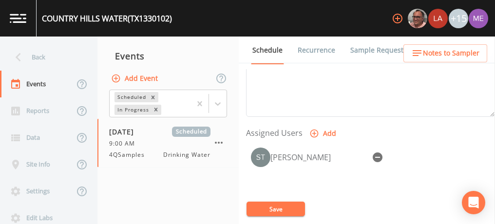
type textarea "confirmed with barbara 10/9"
click at [282, 208] on button "Save" at bounding box center [275, 209] width 58 height 15
click at [269, 211] on button "Save" at bounding box center [275, 209] width 58 height 15
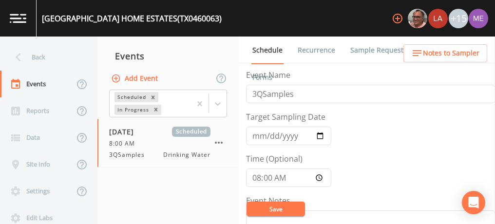
scroll to position [230, 0]
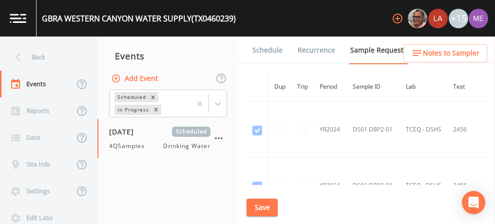
scroll to position [1564, 0]
click at [270, 49] on link "Schedule" at bounding box center [267, 50] width 33 height 27
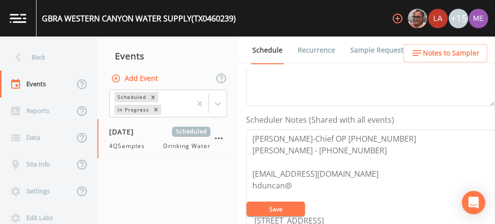
scroll to position [229, 0]
click at [362, 50] on link "Sample Requests" at bounding box center [378, 50] width 59 height 27
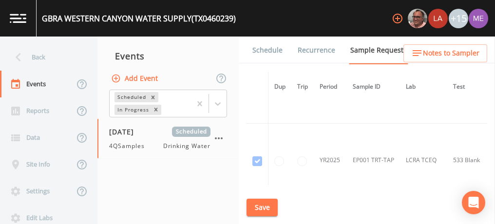
scroll to position [657, 0]
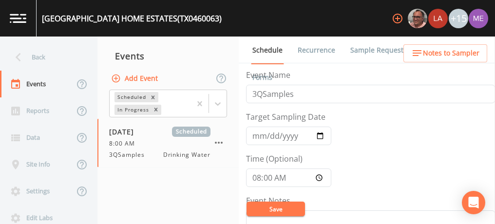
scroll to position [230, 0]
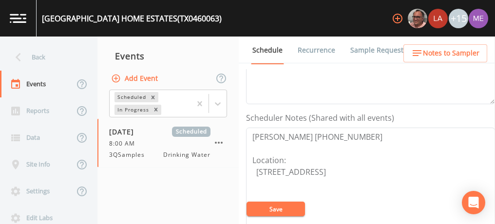
click at [366, 53] on link "Sample Requests" at bounding box center [378, 50] width 59 height 27
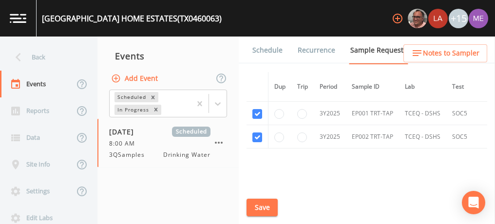
scroll to position [1808, 2]
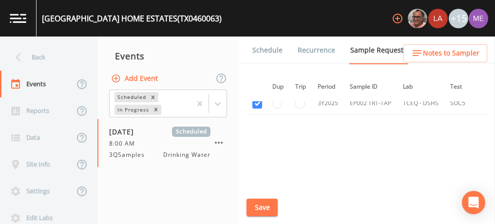
click at [272, 48] on link "Schedule" at bounding box center [267, 50] width 33 height 27
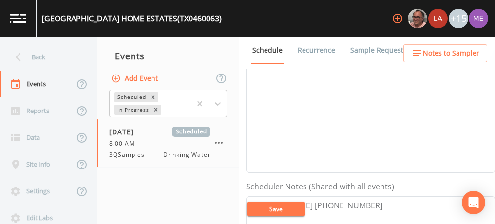
scroll to position [173, 0]
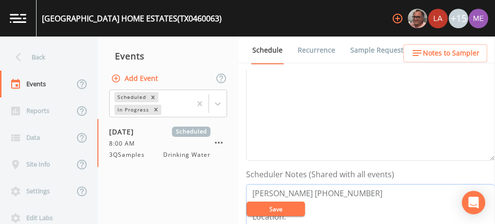
type textarea "[PERSON_NAME] [PHONE_NUMBER] Location: [STREET_ADDRESS]"
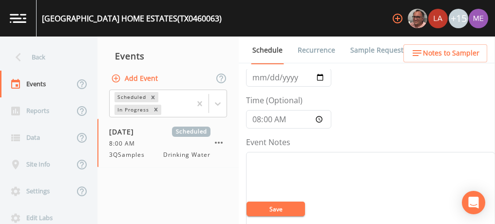
scroll to position [57, 0]
click at [443, 49] on span "Notes to Sampler" at bounding box center [451, 53] width 56 height 12
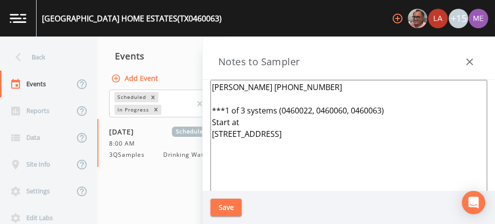
click at [322, 92] on textarea "[PERSON_NAME] [PHONE_NUMBER] ***1 of 3 systems (0460022, 0460060, 0460063) Star…" at bounding box center [348, 198] width 277 height 237
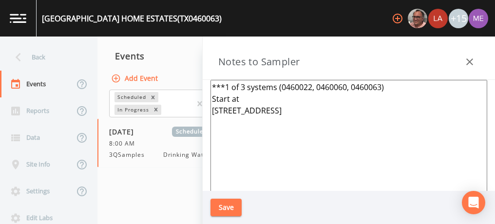
click at [283, 147] on textarea "***1 of 3 systems (0460022, 0460060, 0460063) Start at [STREET_ADDRESS]" at bounding box center [348, 198] width 277 height 237
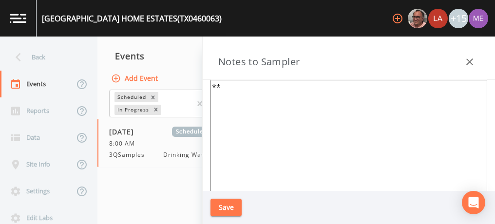
type textarea "*"
click at [184, 56] on div "Events" at bounding box center [167, 56] width 141 height 24
click at [330, 94] on textarea at bounding box center [348, 198] width 277 height 237
paste textarea "[STREET_ADDRESS]"
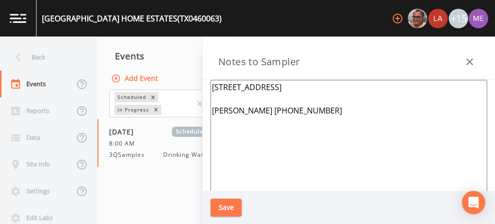
type textarea "[STREET_ADDRESS] [PERSON_NAME] [PHONE_NUMBER]"
click at [230, 202] on button "Save" at bounding box center [225, 208] width 31 height 18
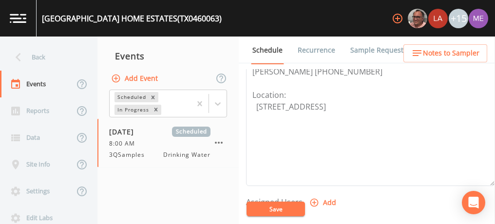
scroll to position [259, 0]
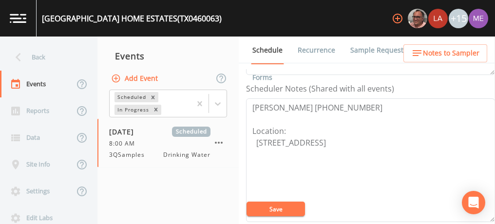
click at [431, 59] on button "Notes to Sampler" at bounding box center [445, 53] width 84 height 18
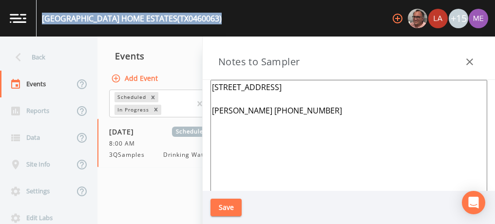
drag, startPoint x: 44, startPoint y: 18, endPoint x: 231, endPoint y: 21, distance: 187.5
click at [231, 21] on div "[GEOGRAPHIC_DATA] (TX0460063) +15" at bounding box center [247, 18] width 495 height 37
copy div "[GEOGRAPHIC_DATA] (TX0460063)"
